Goal: Check status: Verify the current state of an ongoing process or item

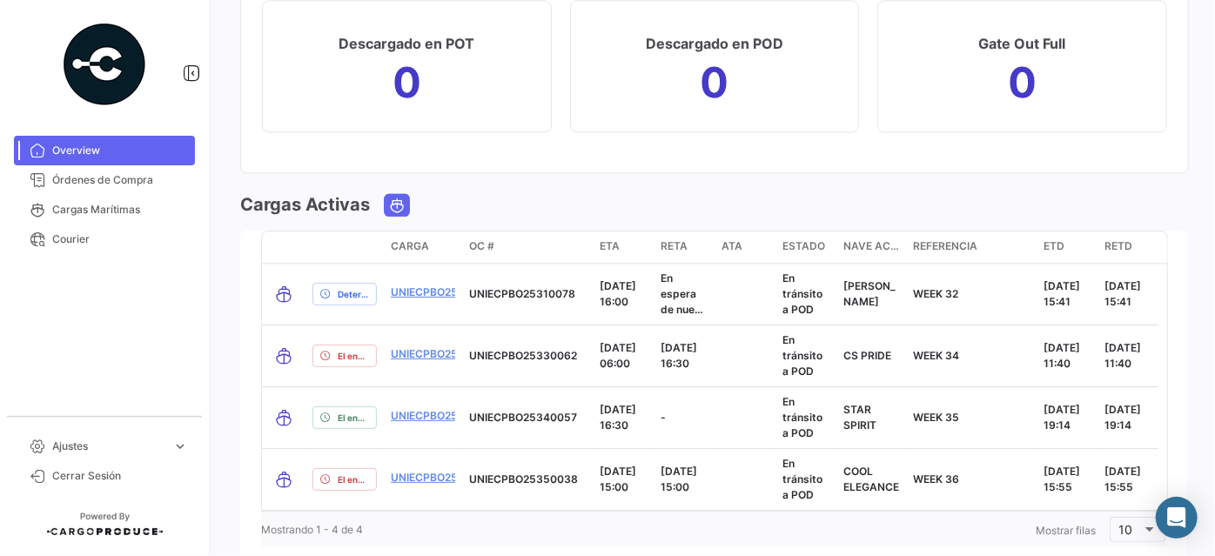
scroll to position [2097, 0]
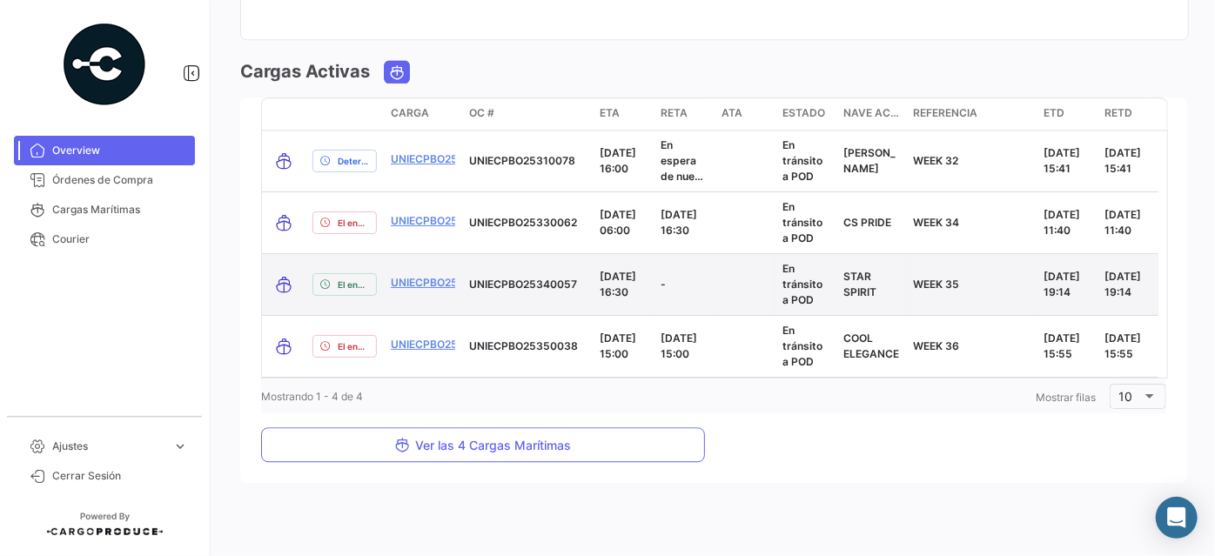
click at [515, 285] on p "UNIECPBO25340057" at bounding box center [527, 285] width 117 height 16
click at [422, 278] on link "UNIECPBO25340057" at bounding box center [445, 283] width 108 height 16
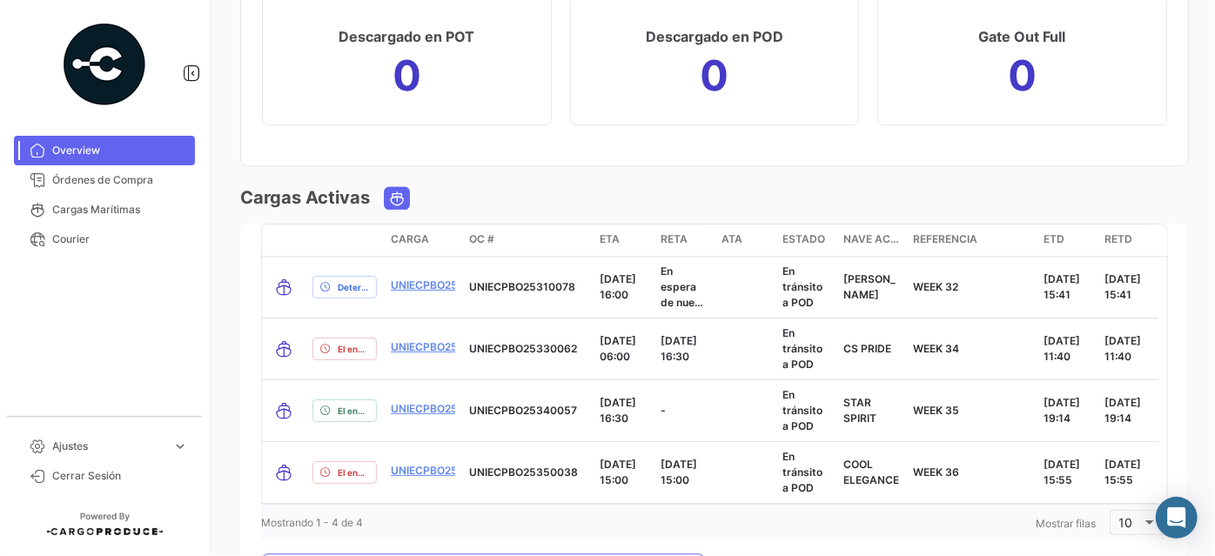
scroll to position [2057, 0]
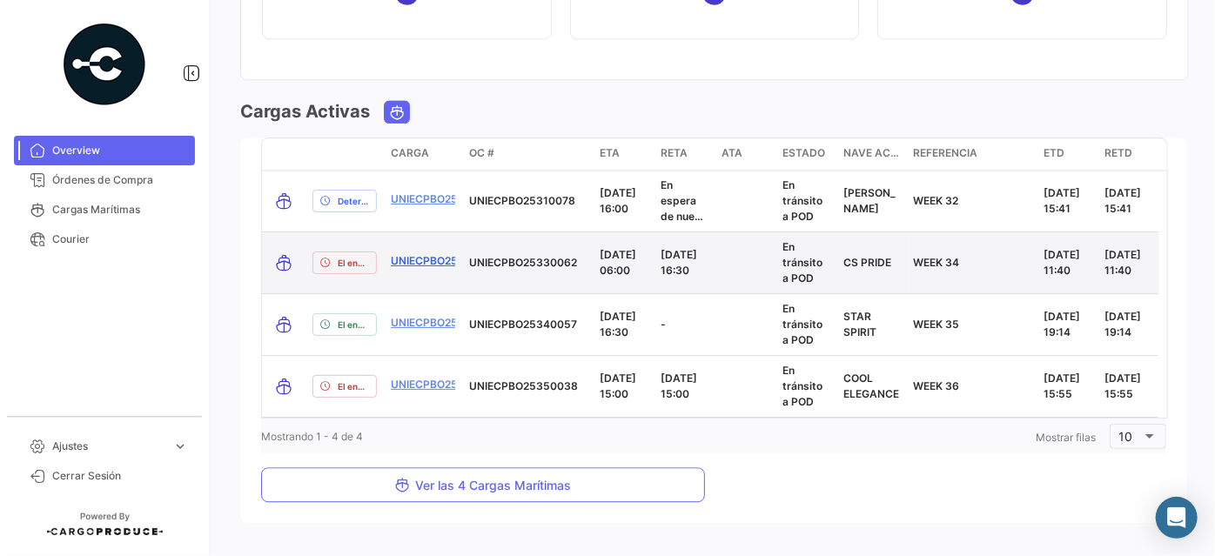
click at [427, 258] on link "UNIECPBO25330062" at bounding box center [445, 261] width 108 height 16
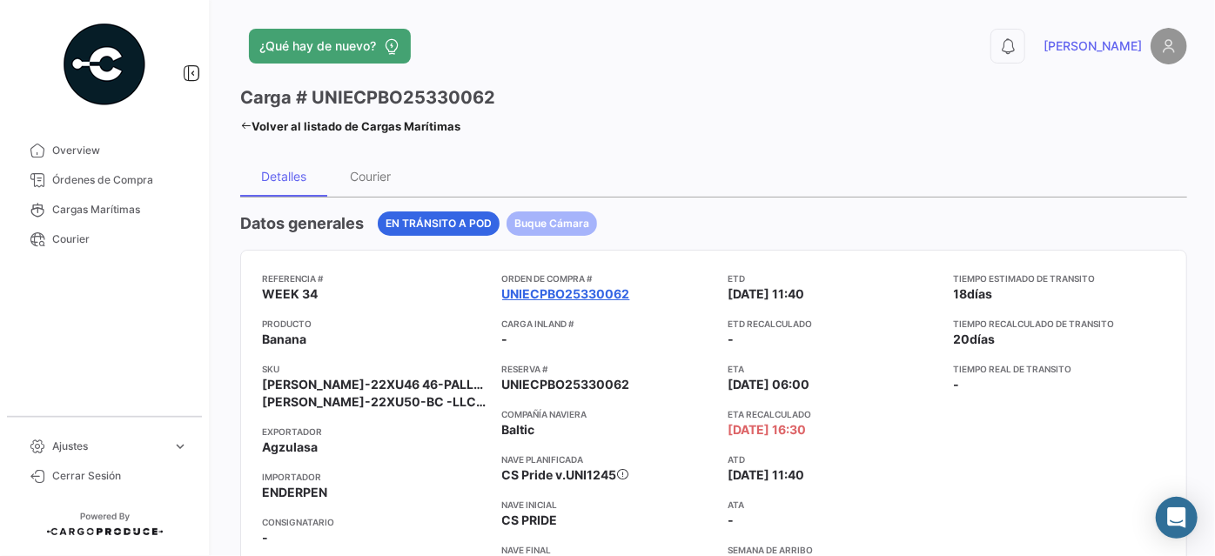
click at [598, 288] on link "UNIECPBO25330062" at bounding box center [566, 294] width 128 height 17
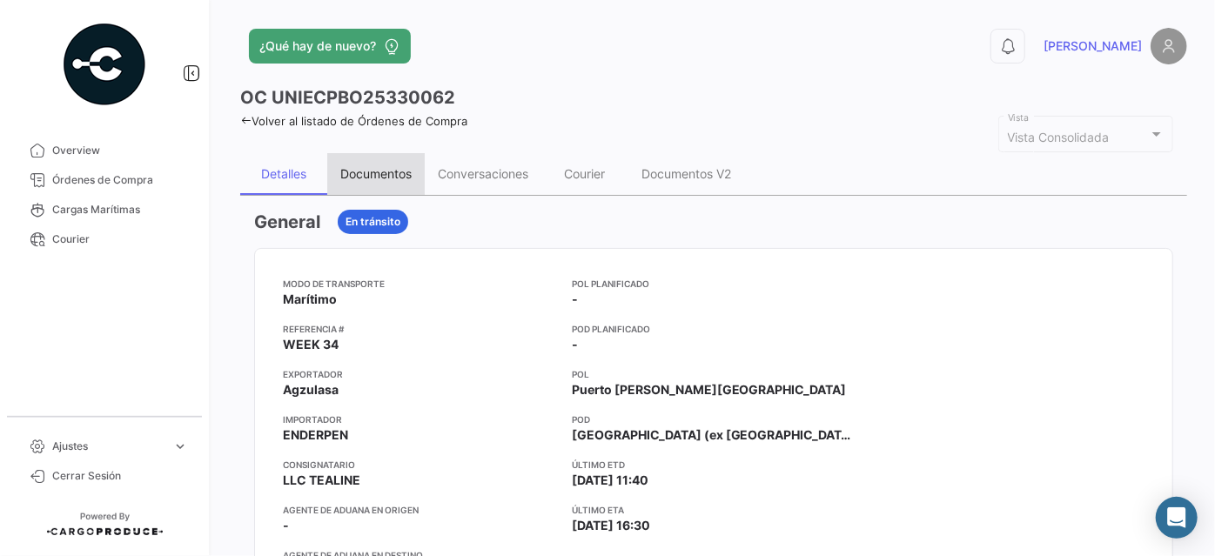
click at [351, 175] on div "Documentos" at bounding box center [375, 173] width 71 height 15
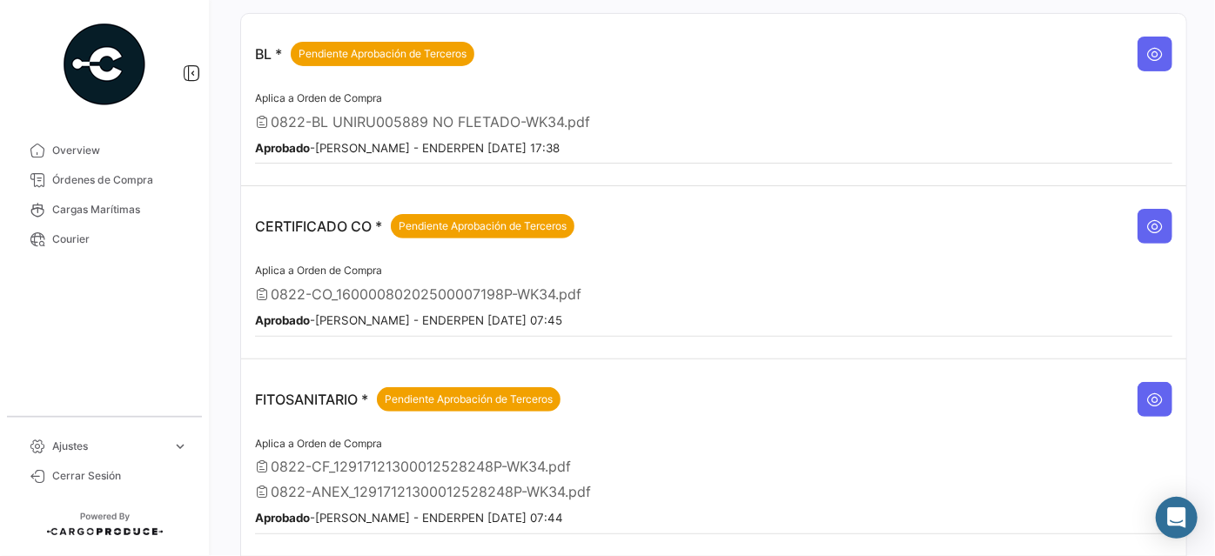
scroll to position [54, 0]
